Goal: Entertainment & Leisure: Consume media (video, audio)

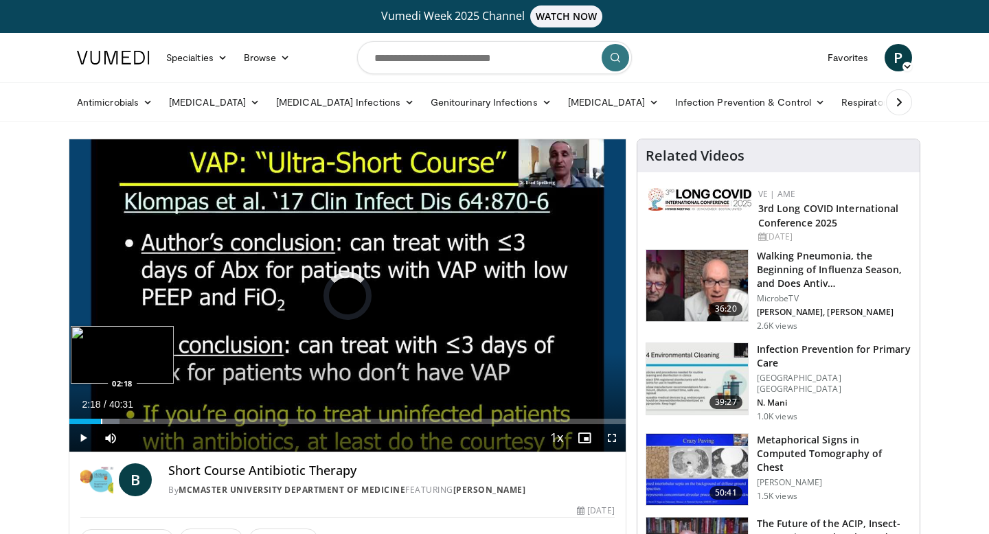
click at [101, 423] on div "Progress Bar" at bounding box center [101, 421] width 1 height 5
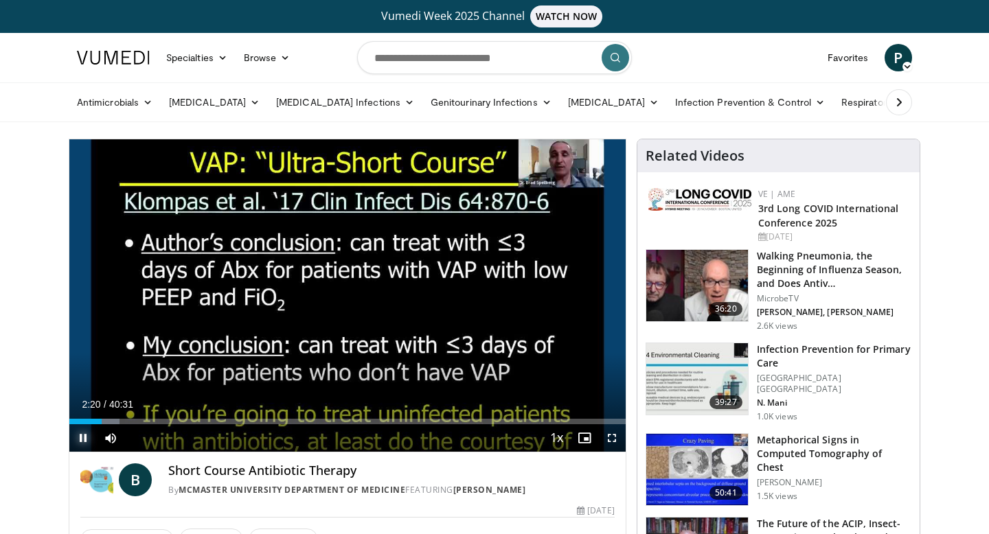
click at [77, 442] on span "Video Player" at bounding box center [82, 437] width 27 height 27
click at [82, 439] on span "Video Player" at bounding box center [82, 437] width 27 height 27
click at [609, 439] on span "Video Player" at bounding box center [611, 437] width 27 height 27
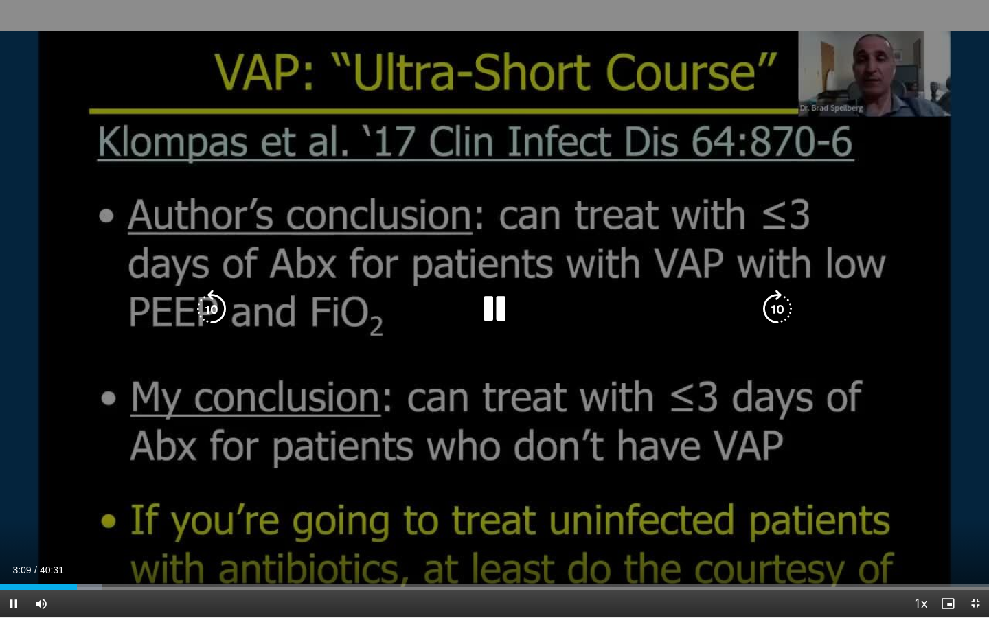
click at [492, 307] on icon "Video Player" at bounding box center [494, 309] width 38 height 38
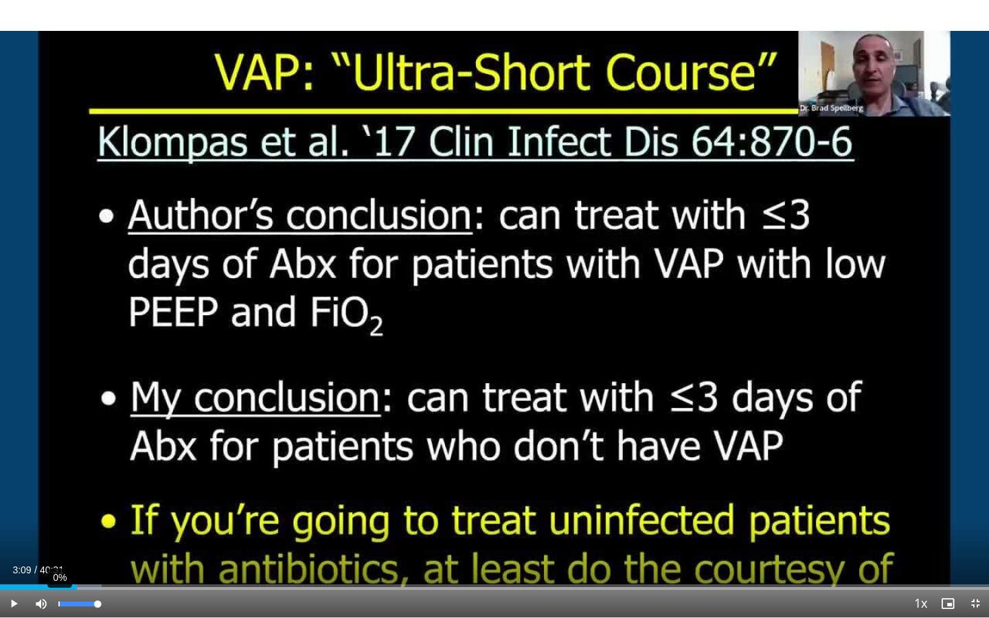
click at [54, 533] on div "0%" at bounding box center [78, 603] width 48 height 27
click at [56, 533] on div "Progress Bar" at bounding box center [56, 586] width 1 height 5
click at [17, 533] on span "Video Player" at bounding box center [13, 603] width 27 height 27
click at [14, 533] on span "Video Player" at bounding box center [13, 603] width 27 height 27
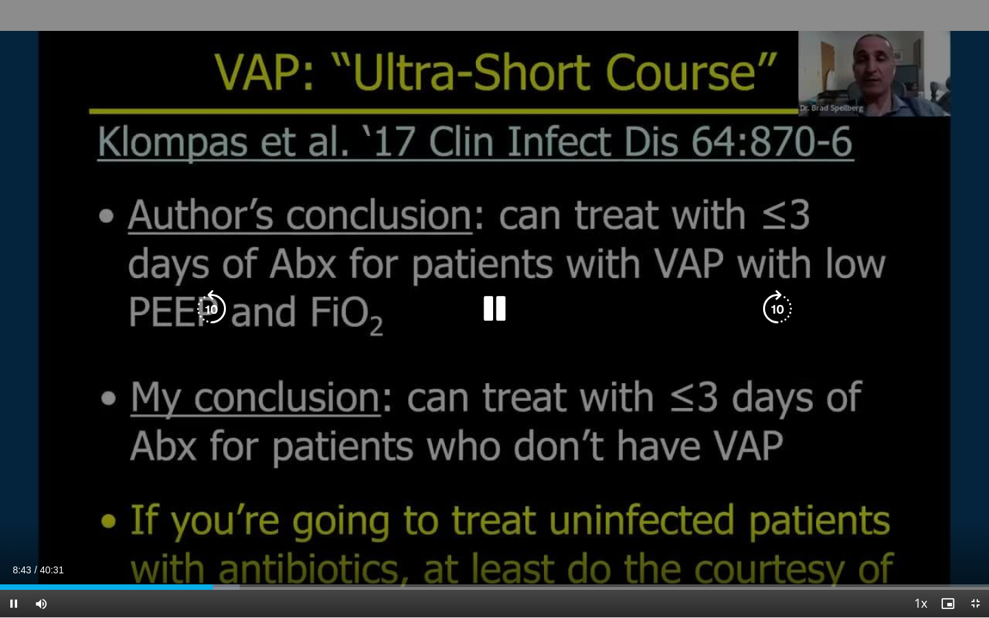
click at [212, 314] on icon "Video Player" at bounding box center [211, 309] width 38 height 38
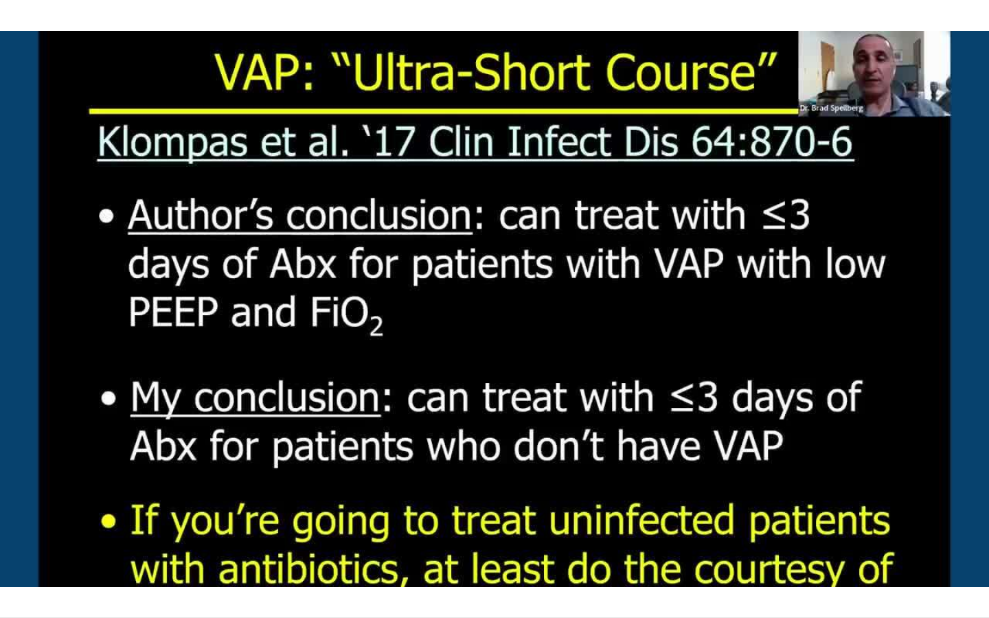
click at [212, 314] on div "10 seconds Tap to unmute" at bounding box center [494, 308] width 989 height 617
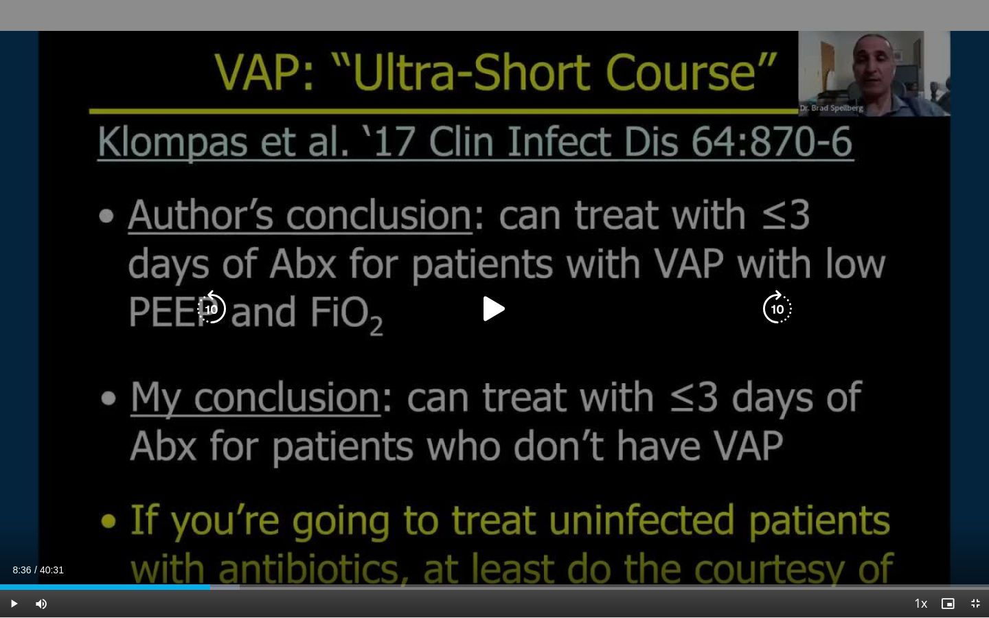
click at [212, 310] on icon "Video Player" at bounding box center [211, 309] width 38 height 38
click at [488, 310] on icon "Video Player" at bounding box center [494, 309] width 38 height 38
click at [208, 308] on icon "Video Player" at bounding box center [211, 309] width 38 height 38
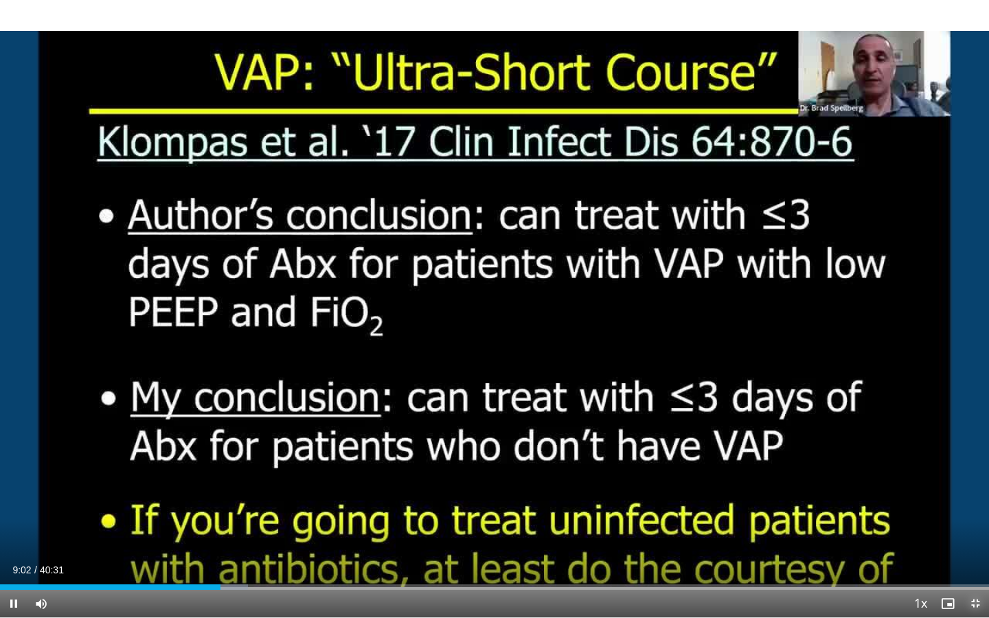
click at [976, 533] on span "Video Player" at bounding box center [974, 603] width 27 height 27
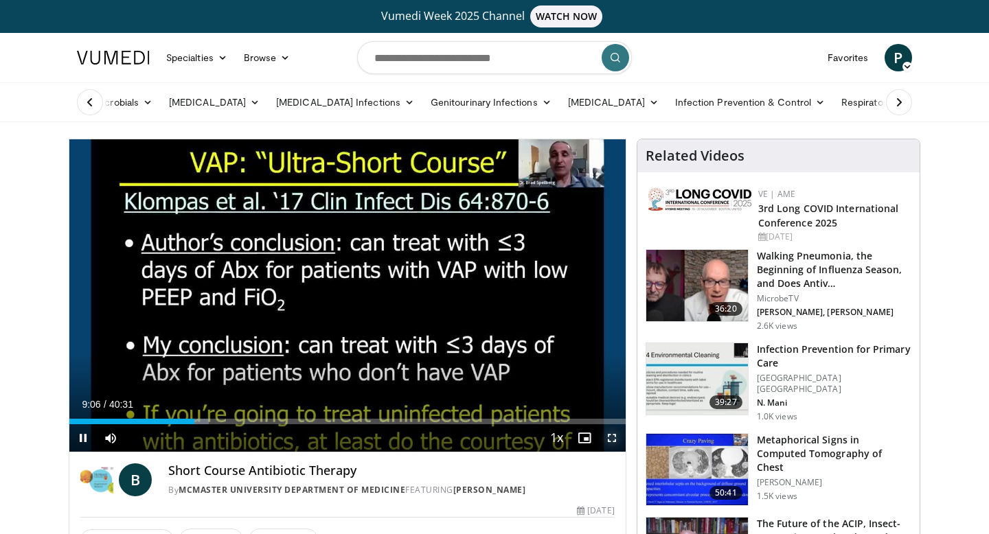
click at [612, 437] on span "Video Player" at bounding box center [611, 437] width 27 height 27
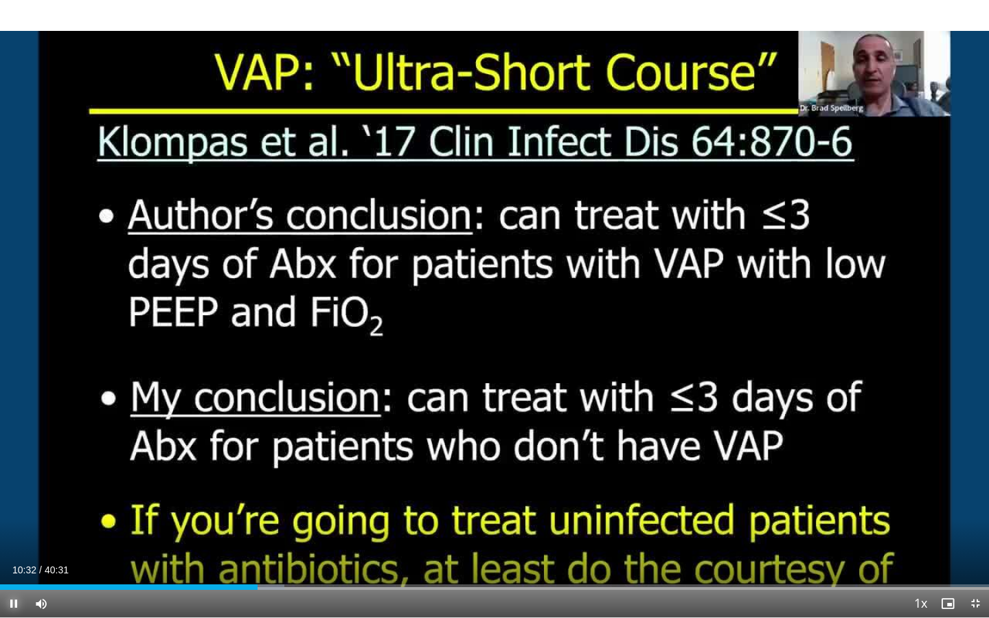
click at [15, 533] on span "Video Player" at bounding box center [13, 603] width 27 height 27
click at [16, 533] on span "Video Player" at bounding box center [13, 603] width 27 height 27
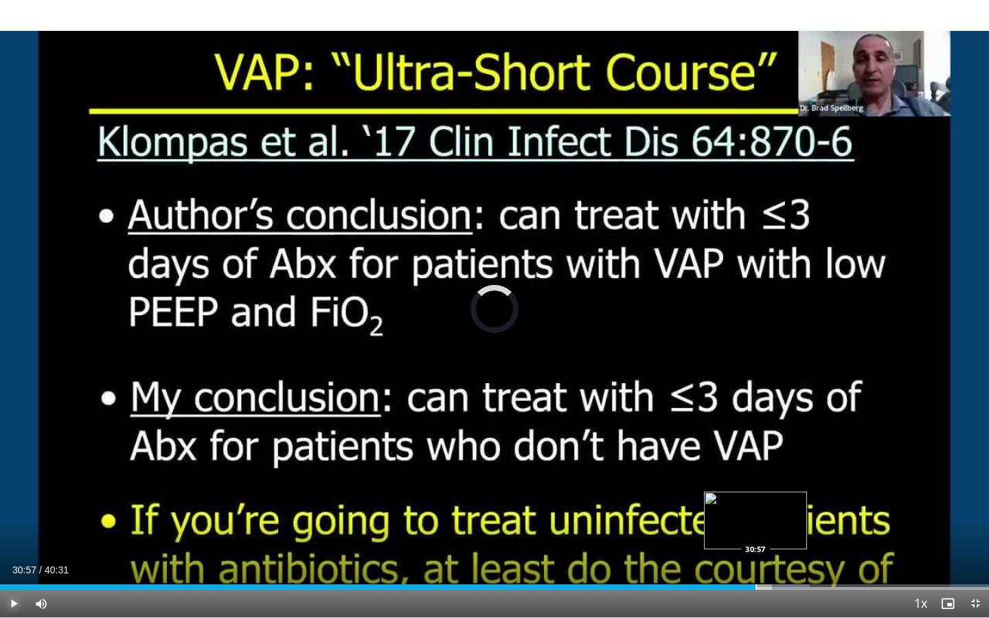
click at [755, 533] on div "Progress Bar" at bounding box center [755, 586] width 1 height 5
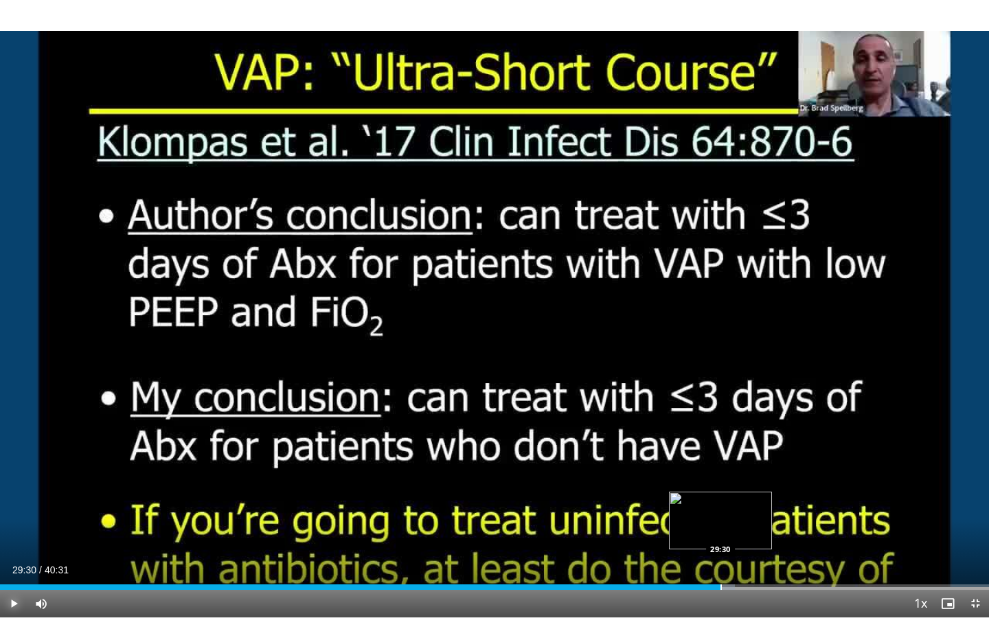
click at [720, 533] on div "Progress Bar" at bounding box center [720, 586] width 1 height 5
click at [702, 533] on div "Progress Bar" at bounding box center [702, 586] width 1 height 5
click at [682, 533] on div "Progress Bar" at bounding box center [682, 586] width 1 height 5
click at [12, 533] on span "Video Player" at bounding box center [13, 603] width 27 height 27
click at [10, 533] on span "Video Player" at bounding box center [13, 603] width 27 height 27
